Goal: Find specific page/section: Find specific page/section

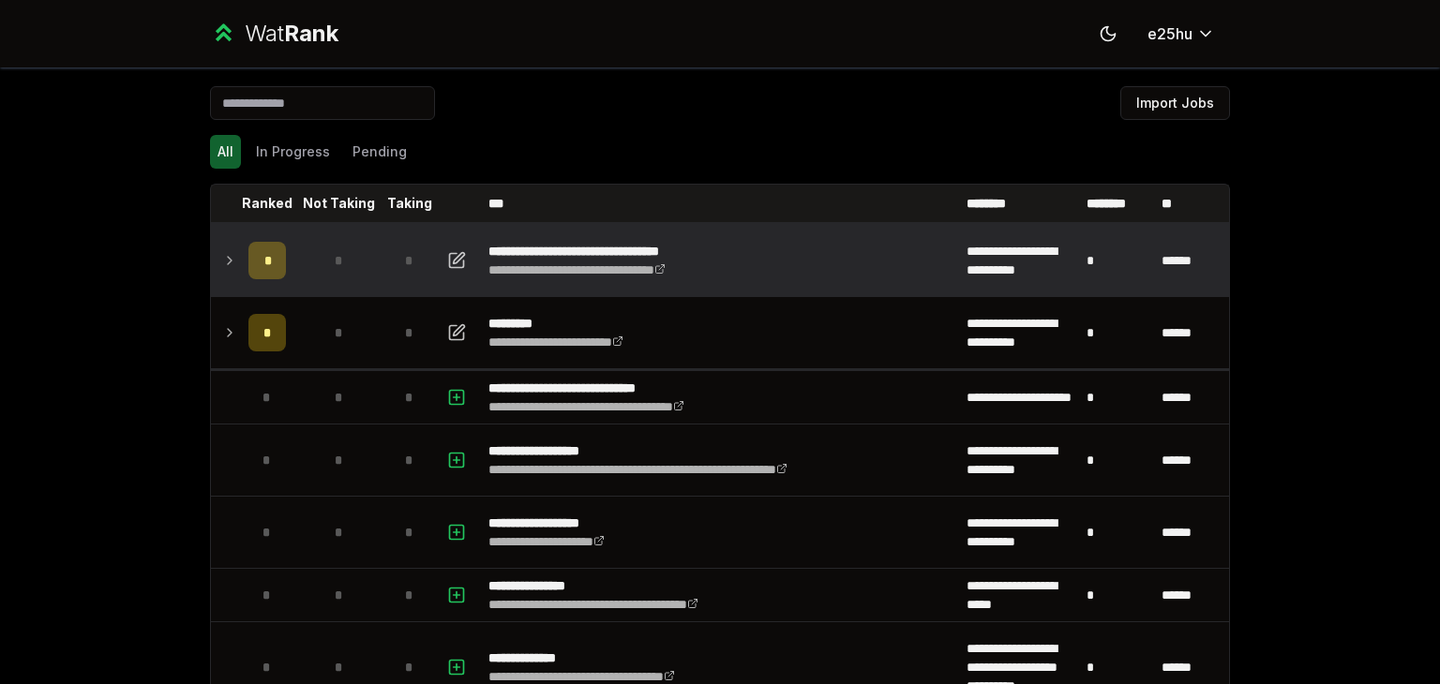
click at [224, 269] on icon at bounding box center [229, 260] width 15 height 22
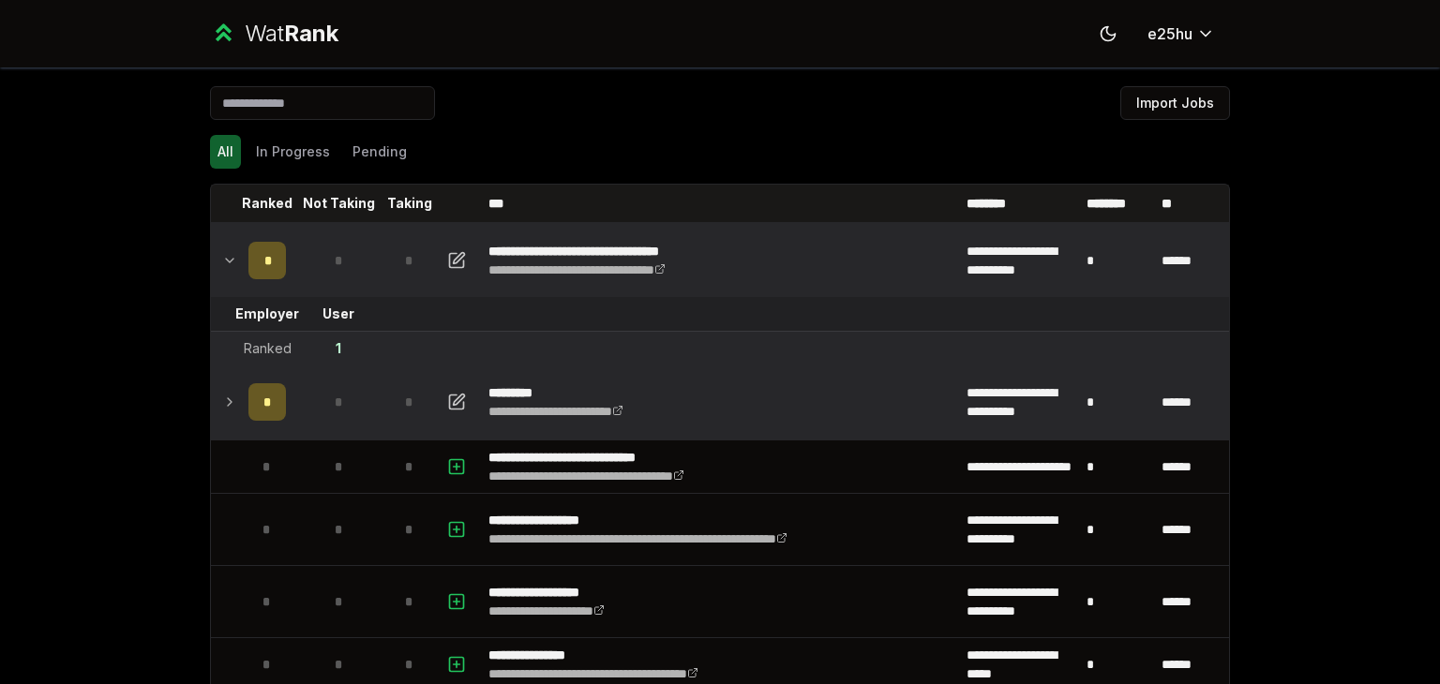
click at [224, 396] on icon at bounding box center [229, 402] width 15 height 22
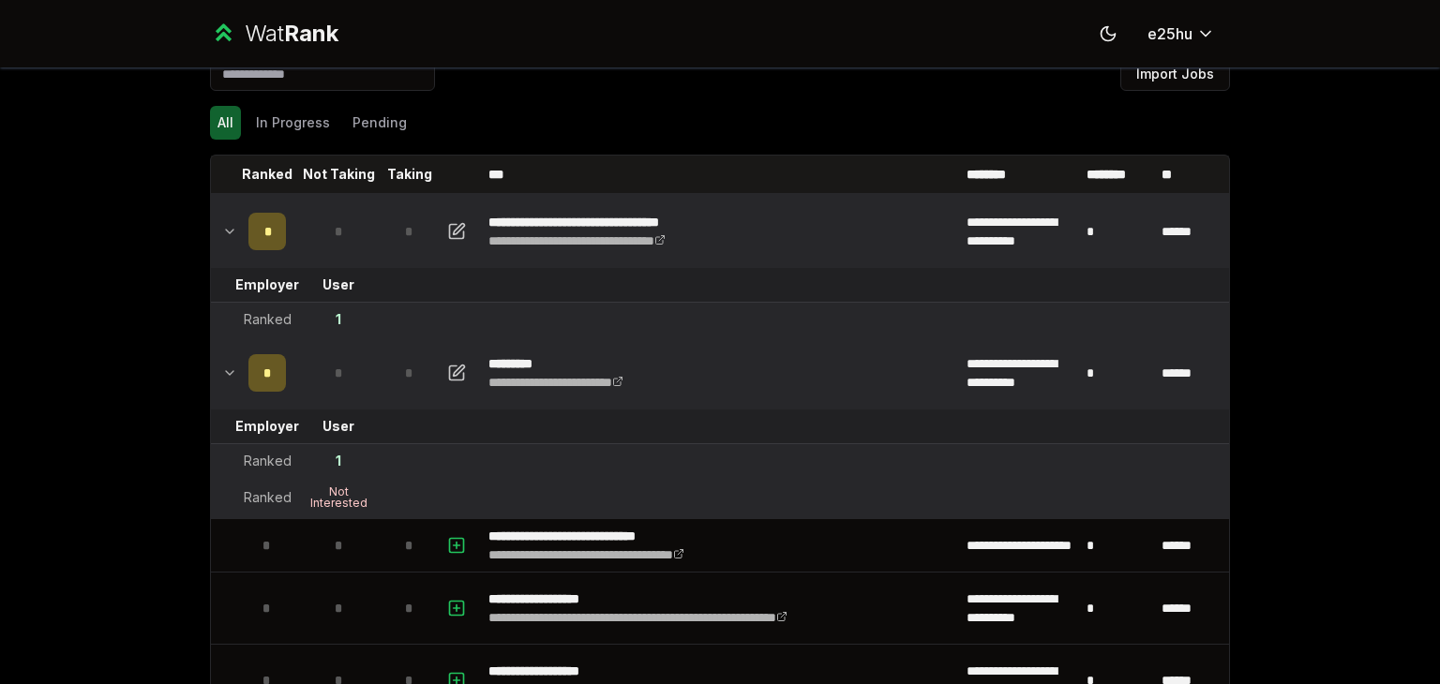
scroll to position [30, 0]
click at [330, 501] on div "Not Interested" at bounding box center [338, 497] width 75 height 22
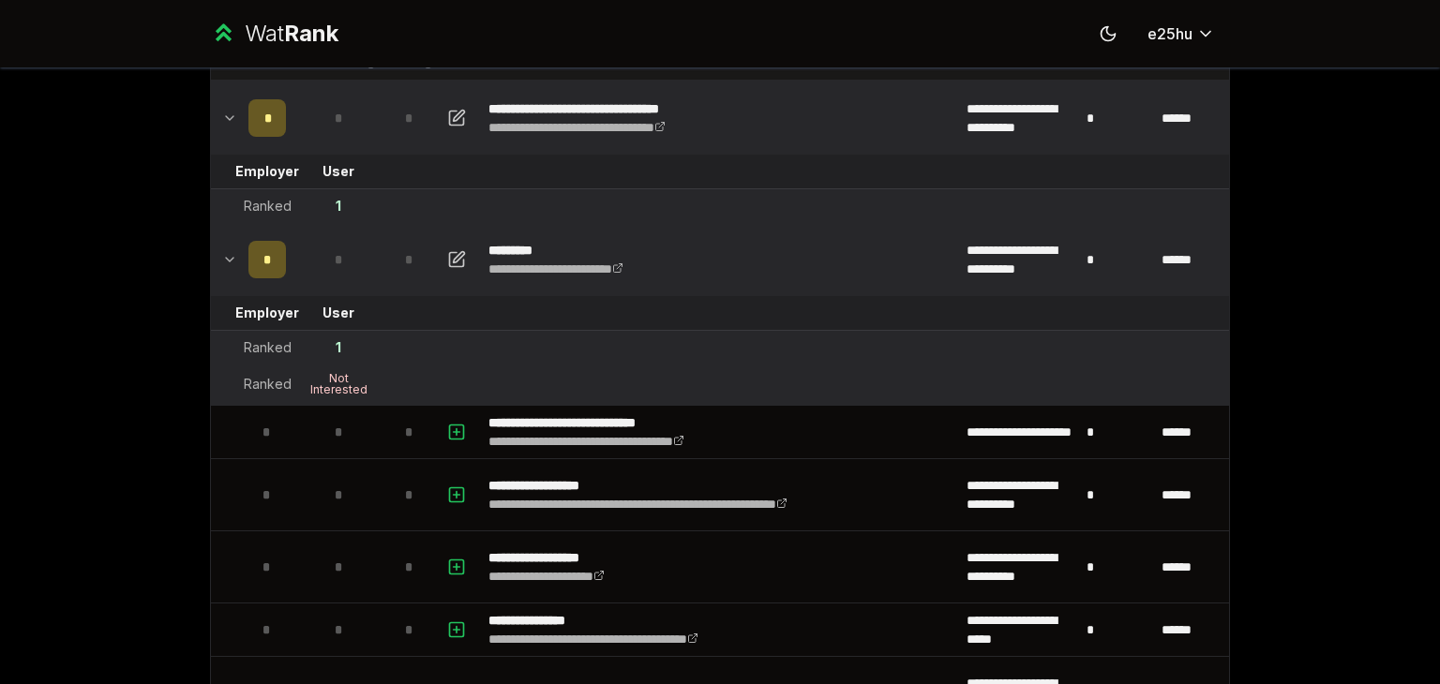
scroll to position [0, 0]
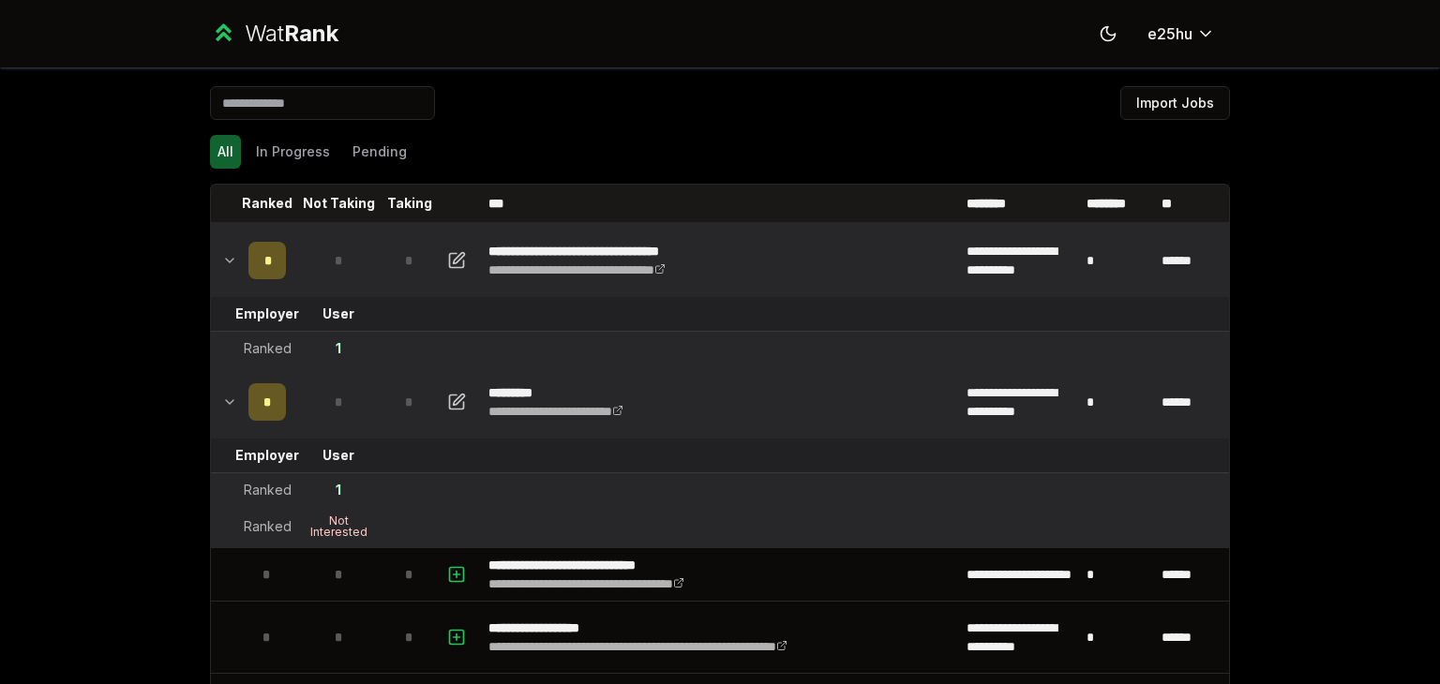
click at [222, 262] on icon at bounding box center [229, 260] width 15 height 22
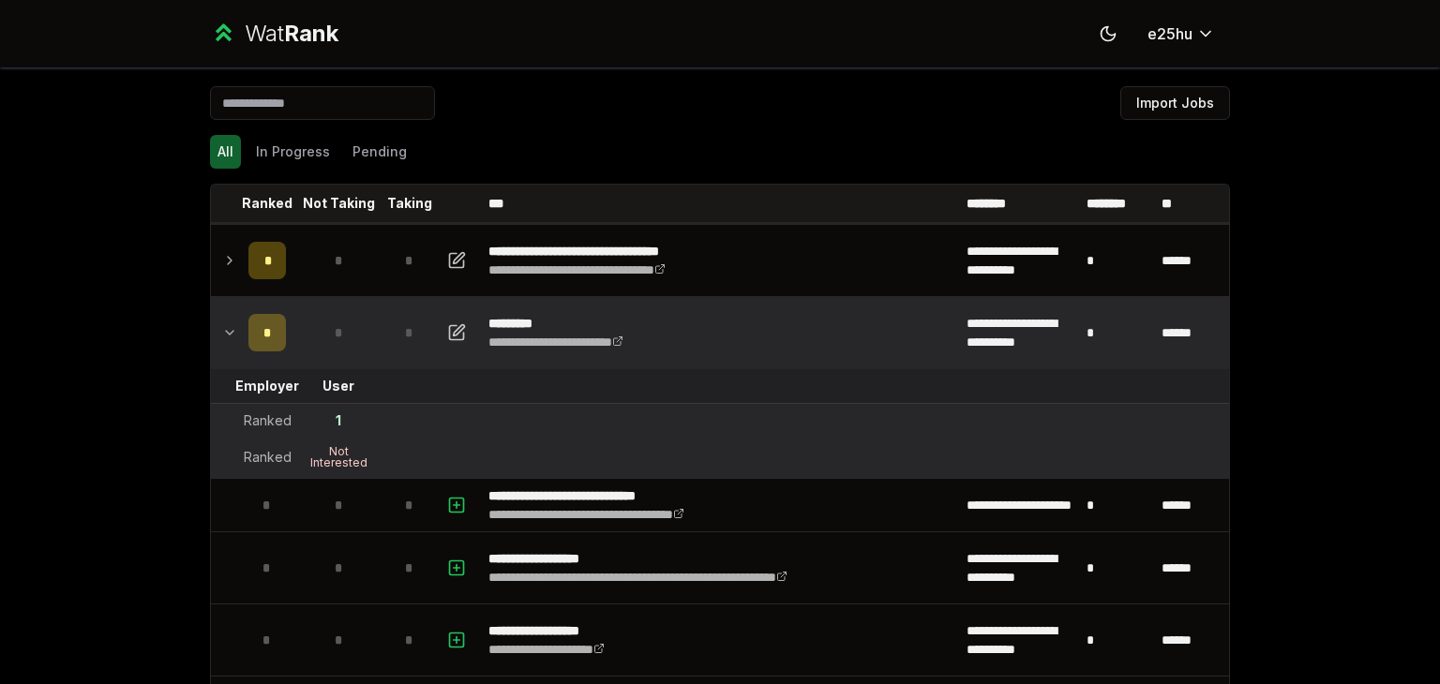
click at [222, 262] on icon at bounding box center [229, 260] width 15 height 22
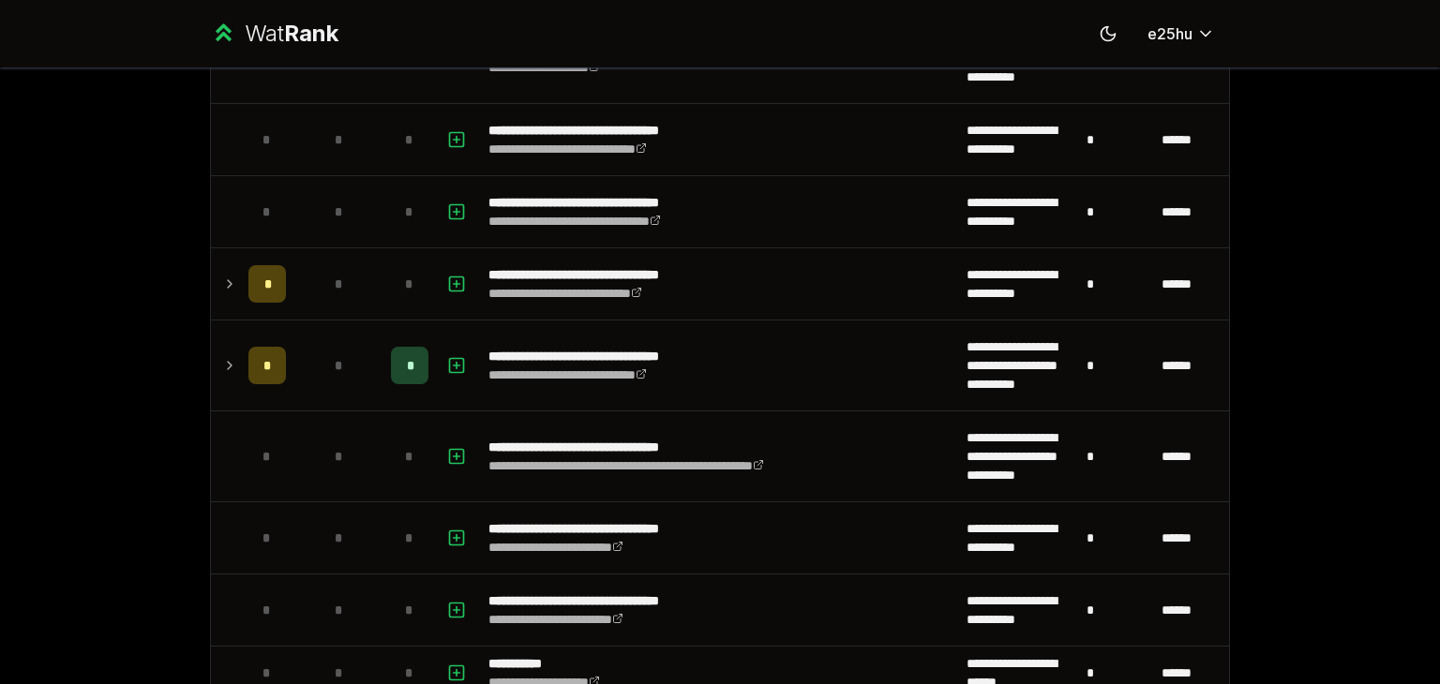
scroll to position [2520, 0]
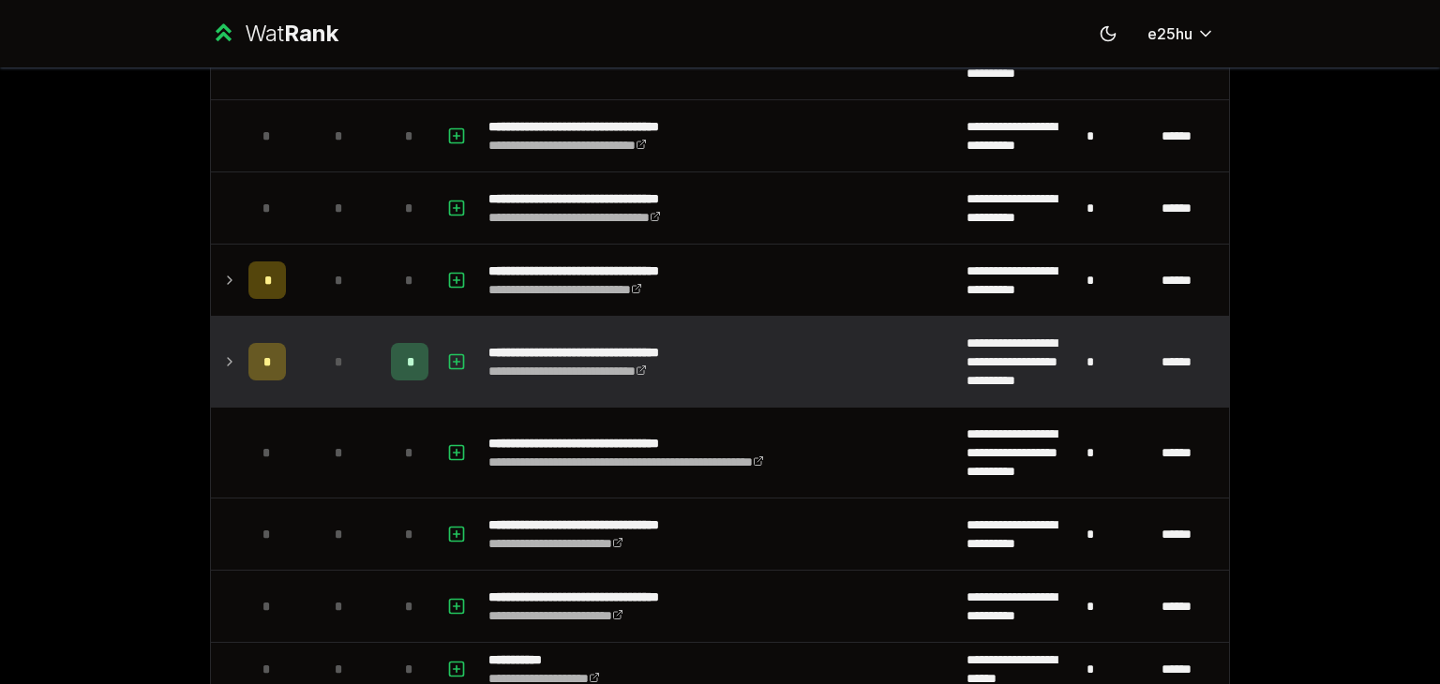
click at [228, 351] on icon at bounding box center [229, 362] width 15 height 22
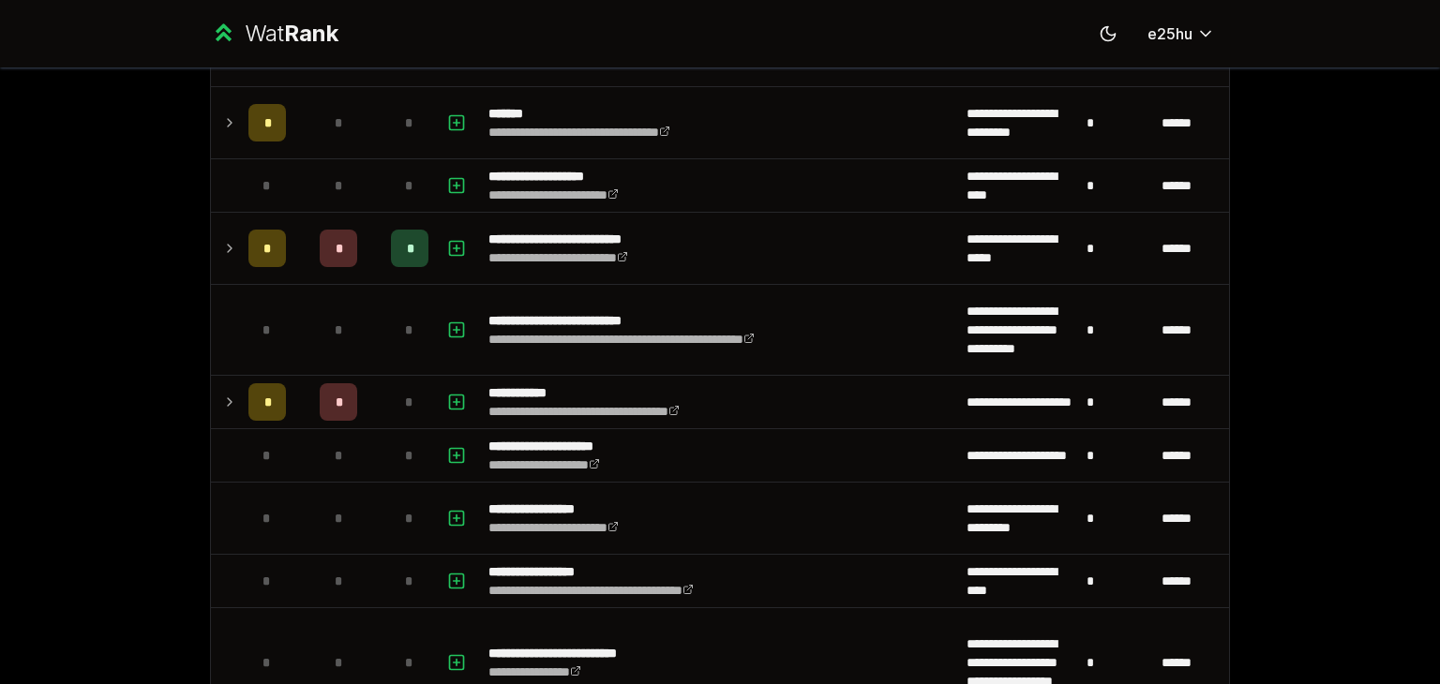
scroll to position [3438, 0]
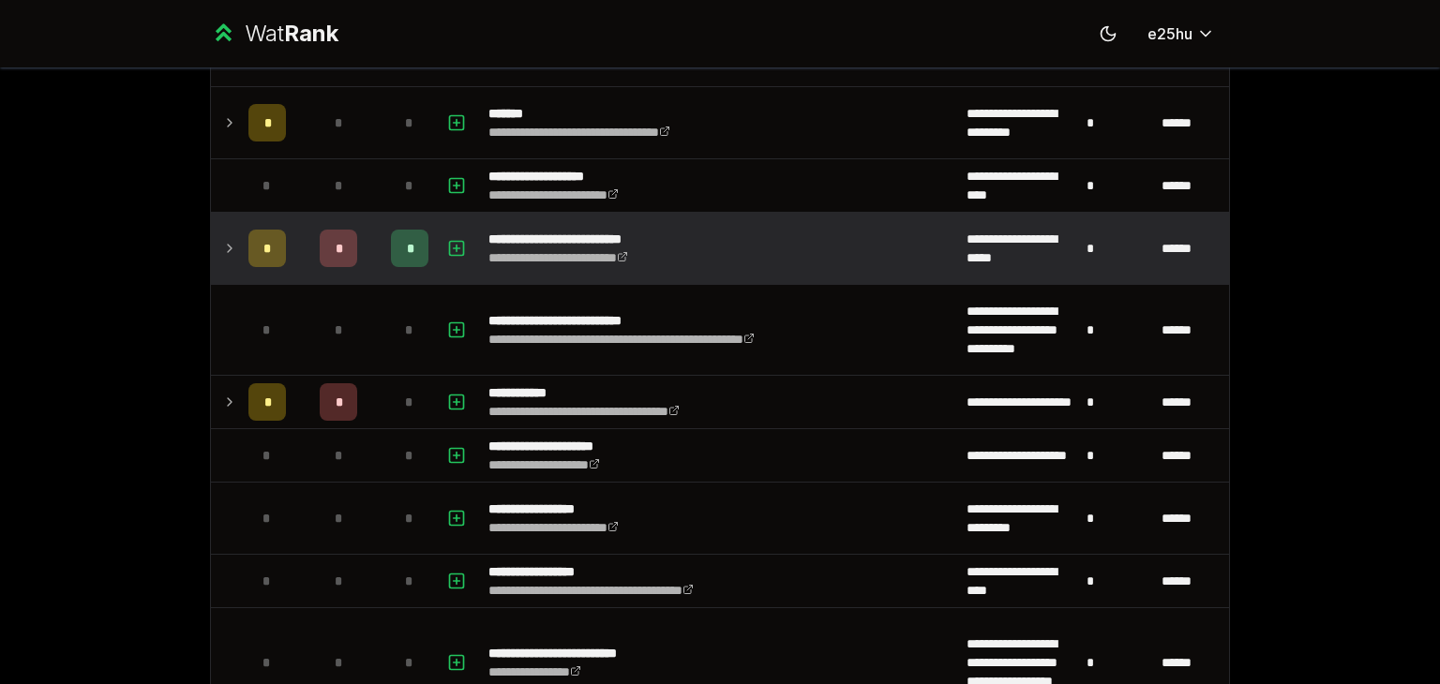
click at [225, 241] on icon at bounding box center [229, 248] width 15 height 22
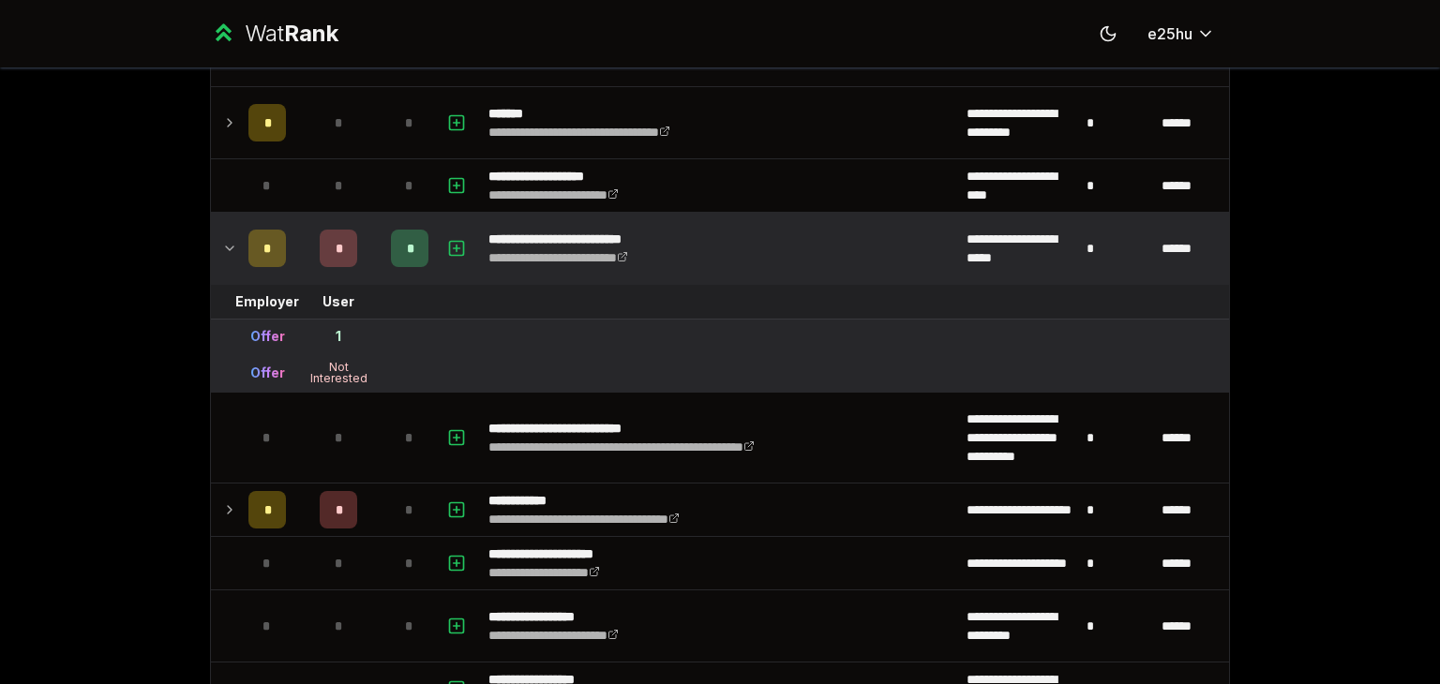
click at [225, 241] on icon at bounding box center [229, 248] width 15 height 22
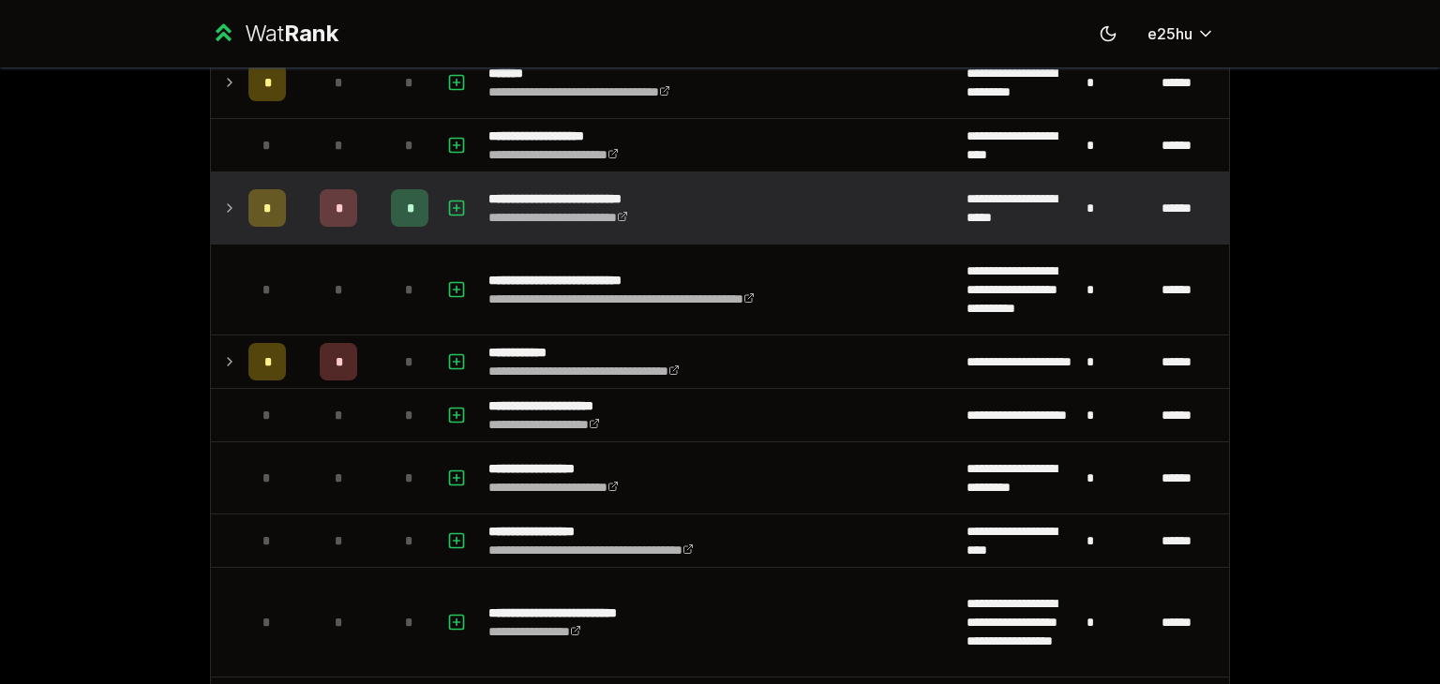
scroll to position [3441, 0]
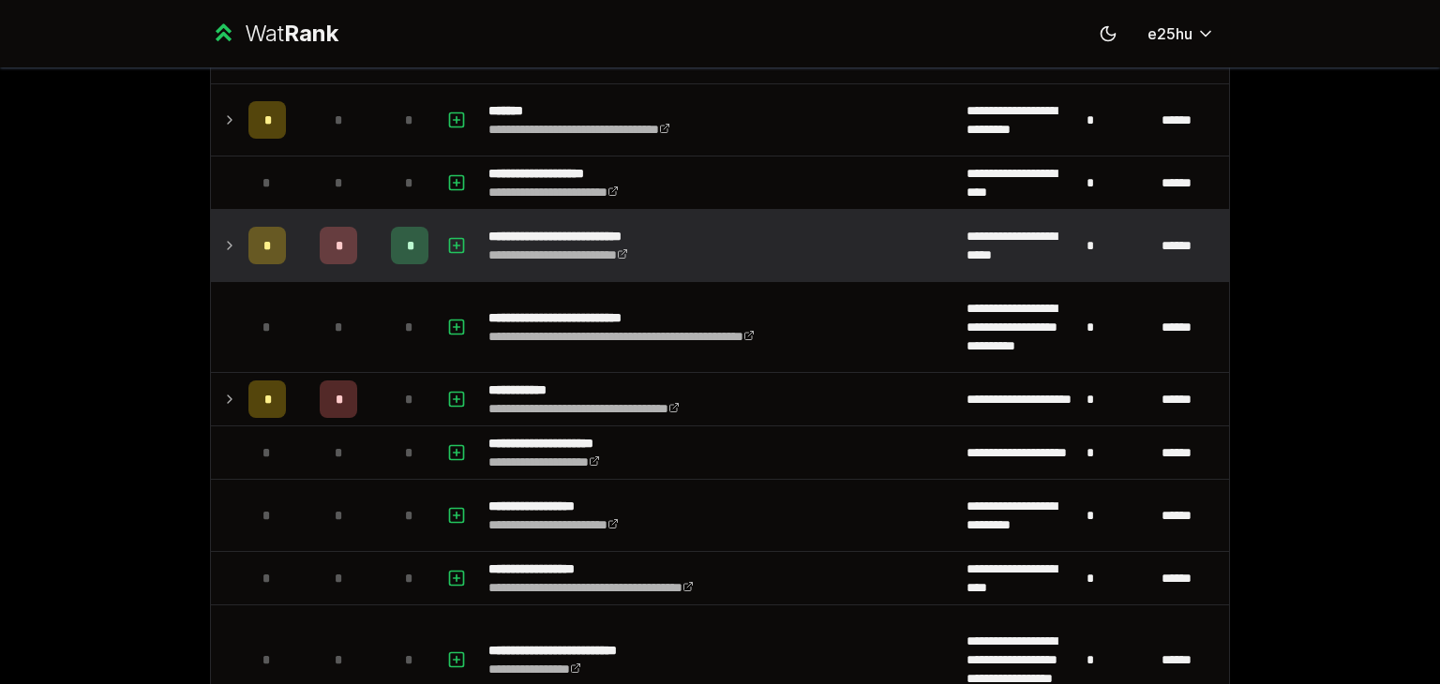
click at [225, 241] on icon at bounding box center [229, 245] width 15 height 22
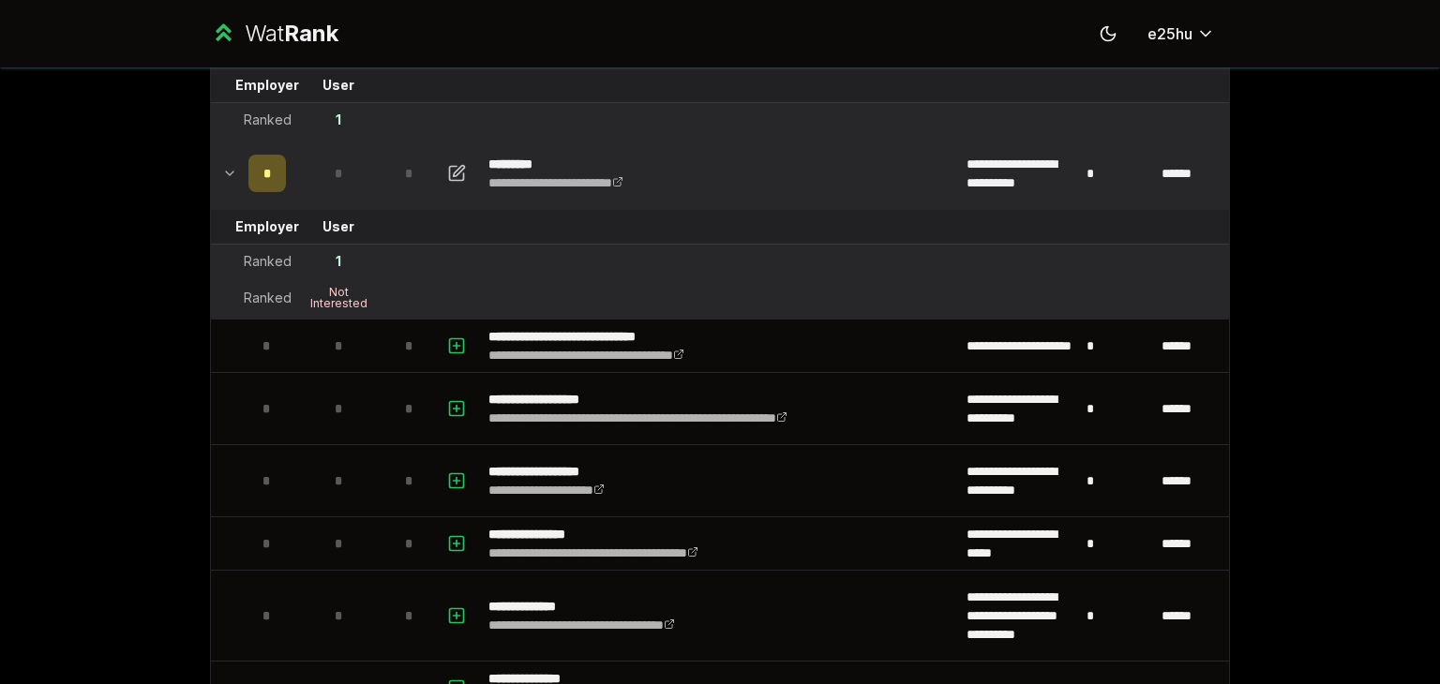
scroll to position [0, 0]
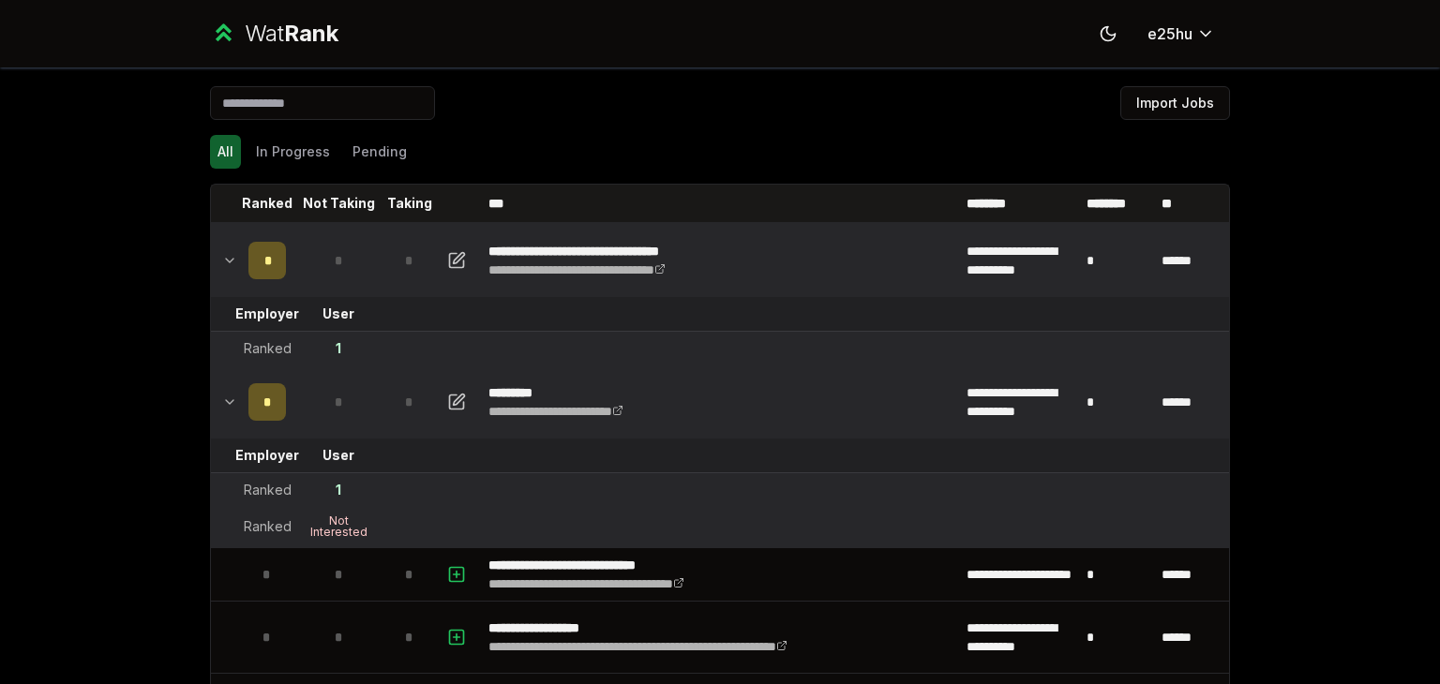
click at [222, 252] on icon at bounding box center [229, 260] width 15 height 22
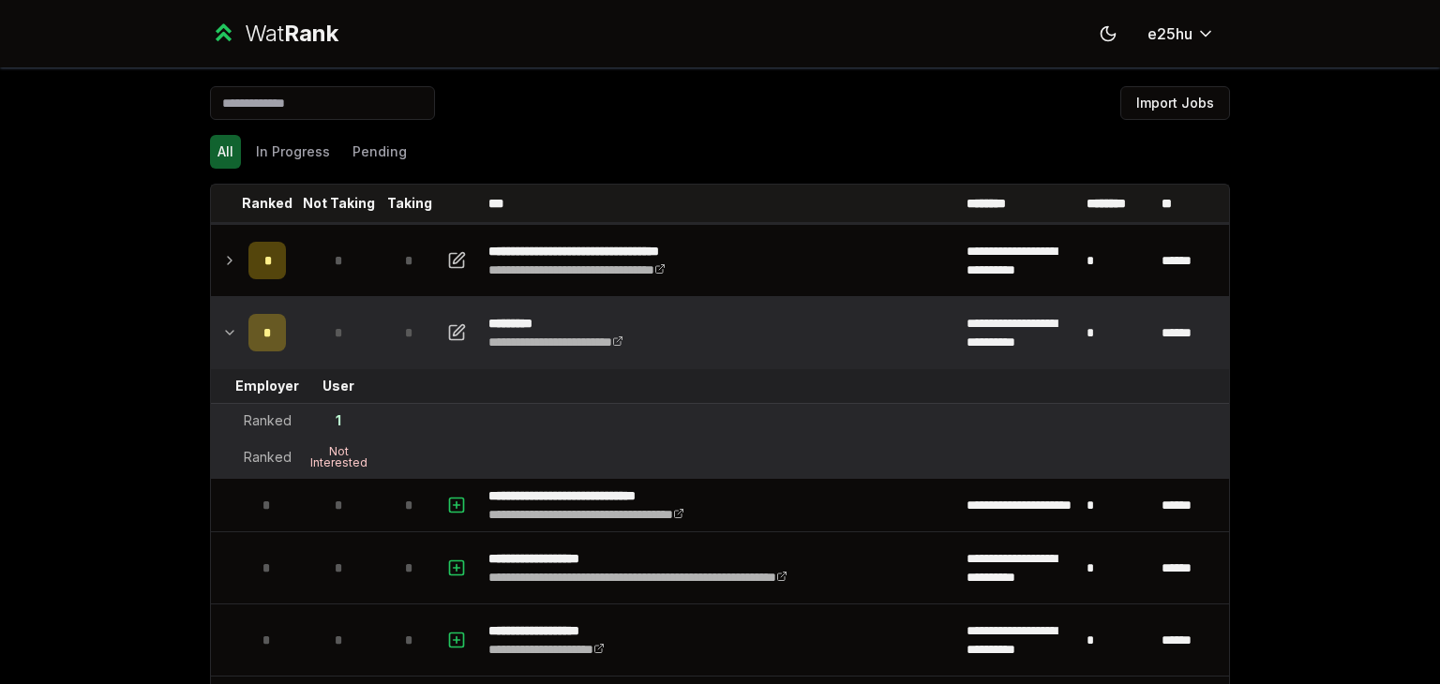
click at [222, 252] on icon at bounding box center [229, 260] width 15 height 22
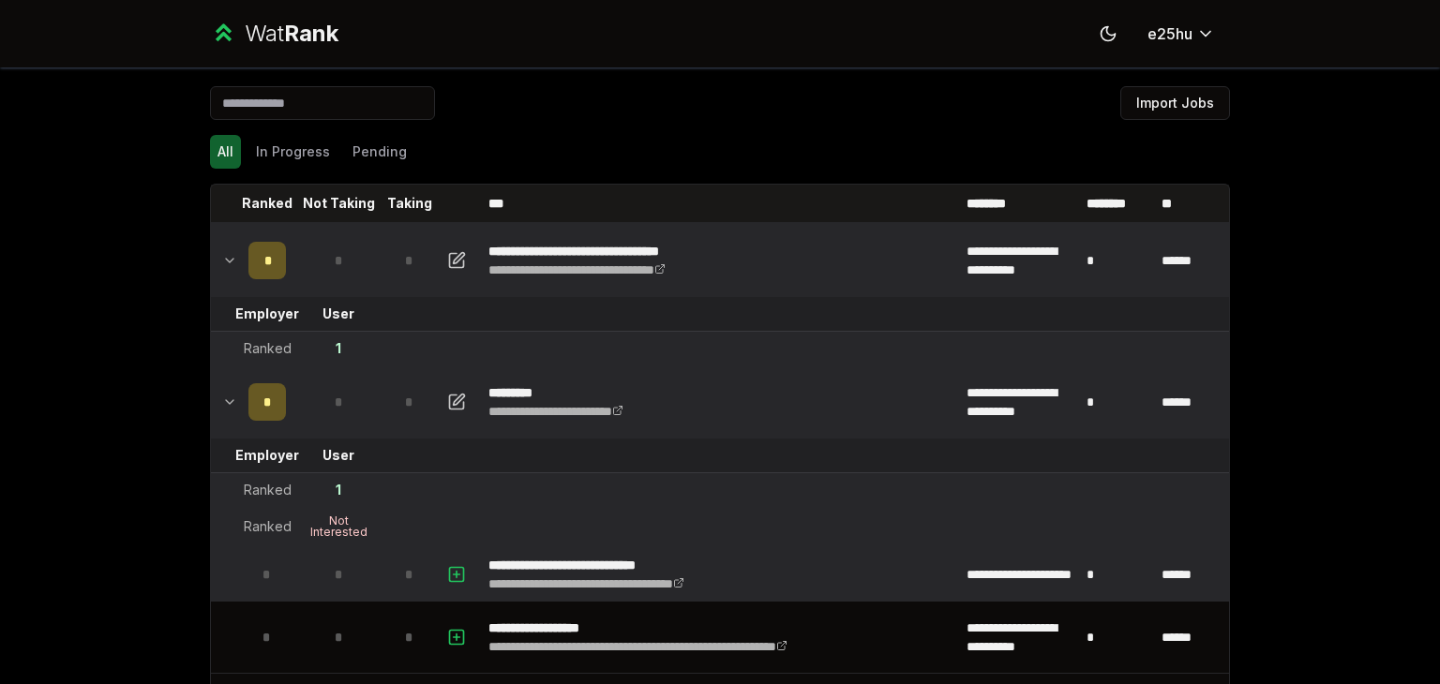
click at [1159, 548] on td "******" at bounding box center [1191, 574] width 75 height 52
